Goal: Book appointment/travel/reservation

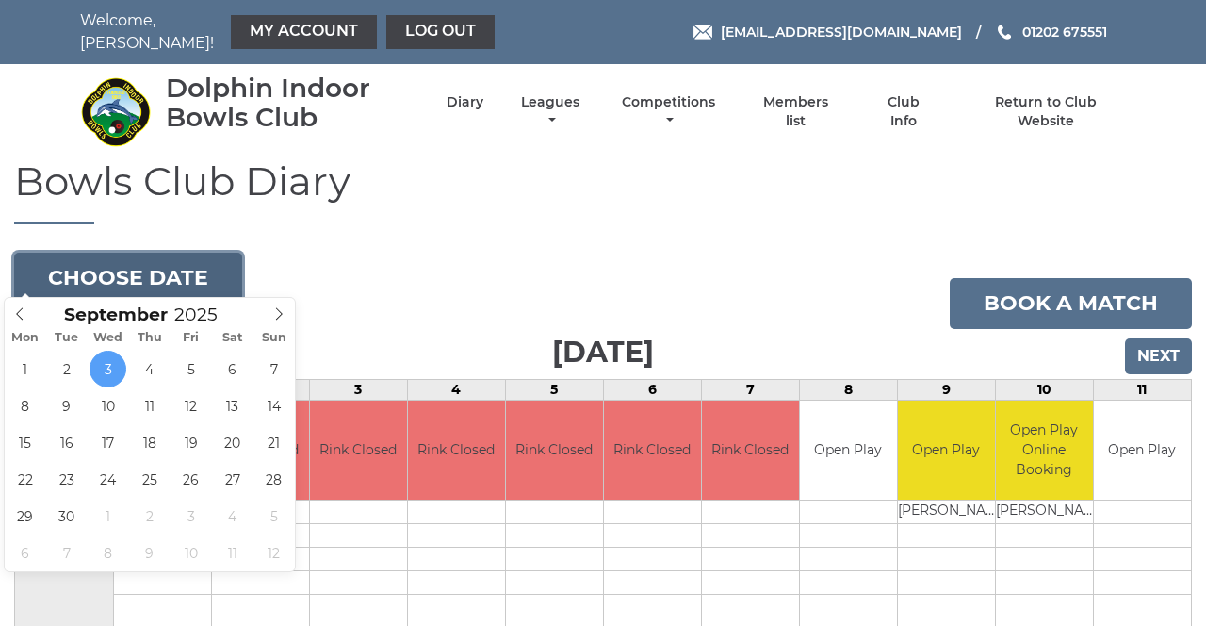
type input "[DATE]"
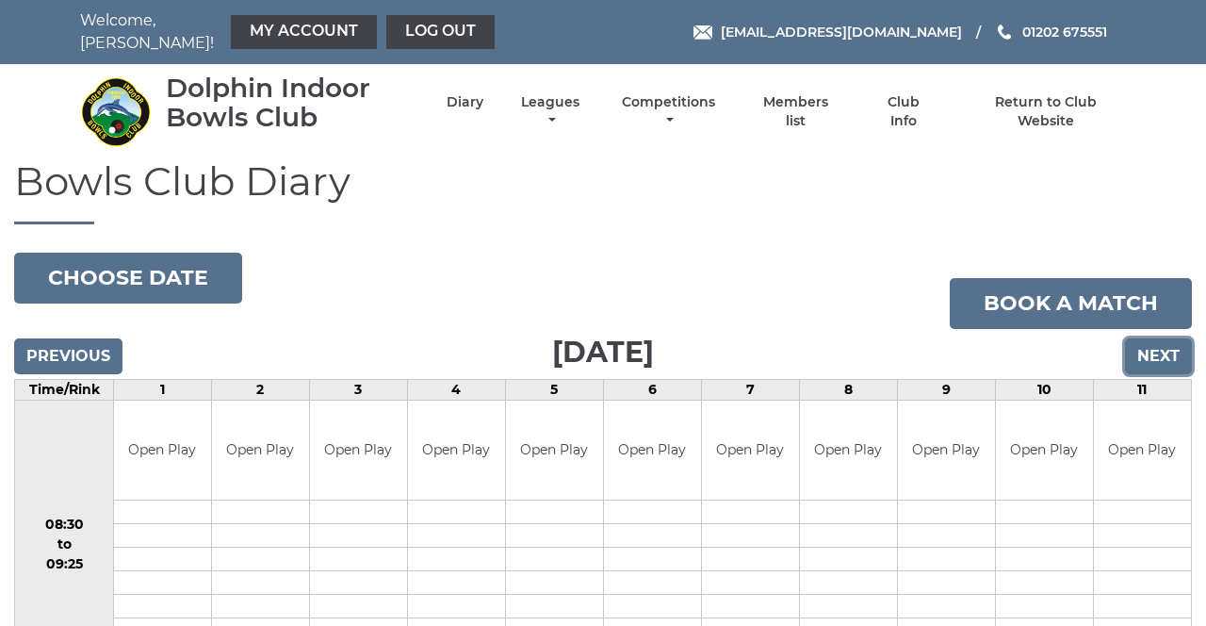
click at [1172, 339] on input "Next" at bounding box center [1158, 356] width 67 height 36
click at [95, 353] on input "Previous" at bounding box center [68, 356] width 108 height 36
click at [84, 351] on input "Previous" at bounding box center [68, 356] width 108 height 36
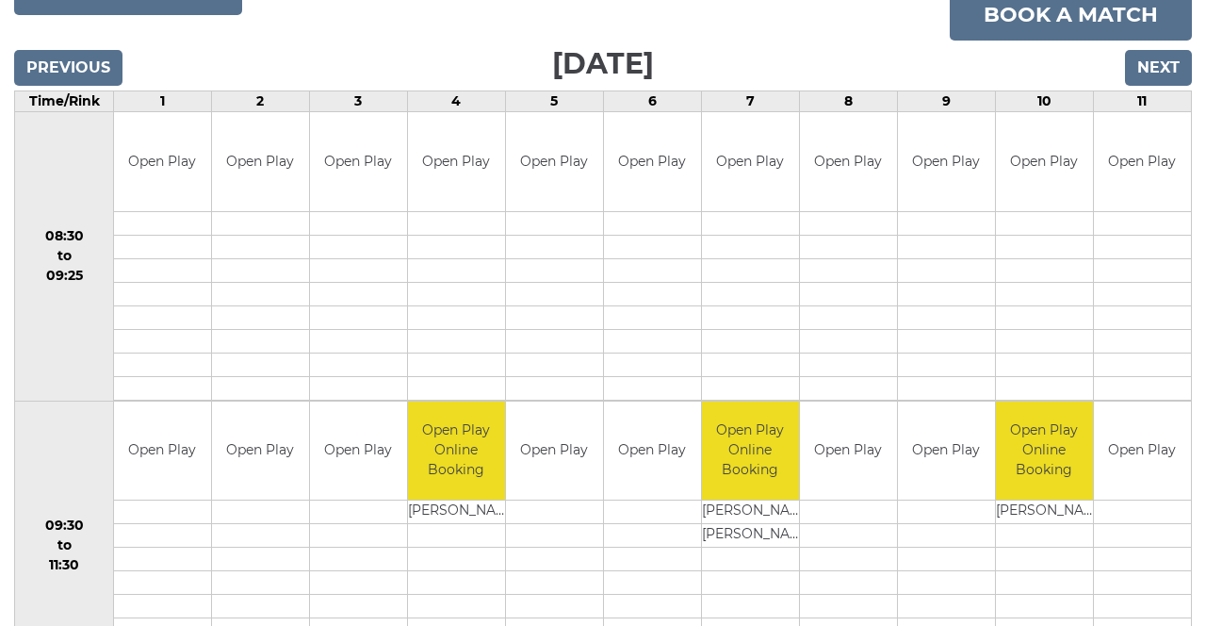
scroll to position [294, 0]
